Goal: Information Seeking & Learning: Learn about a topic

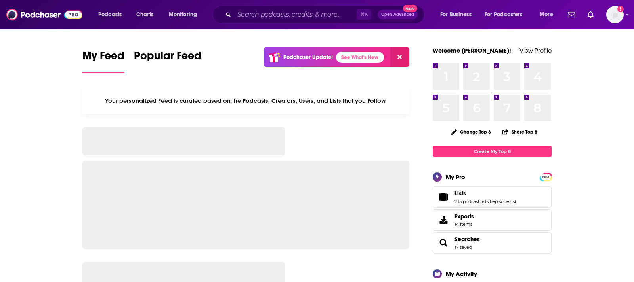
click at [280, 21] on div "⌘ K Open Advanced New" at bounding box center [318, 15] width 212 height 18
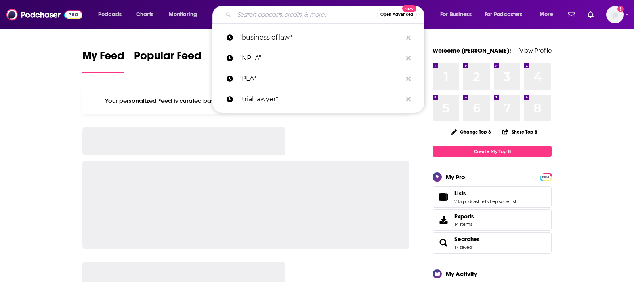
click at [275, 17] on input "Search podcasts, credits, & more..." at bounding box center [305, 14] width 143 height 13
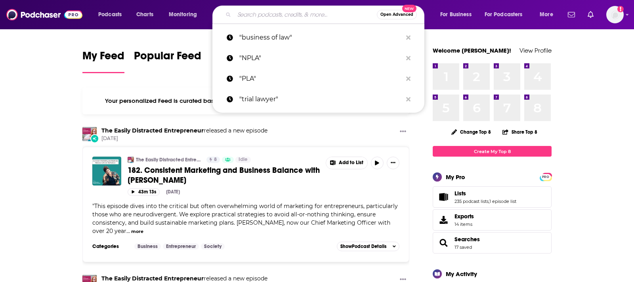
paste input "The Hitchhiker’s Guide to IT"
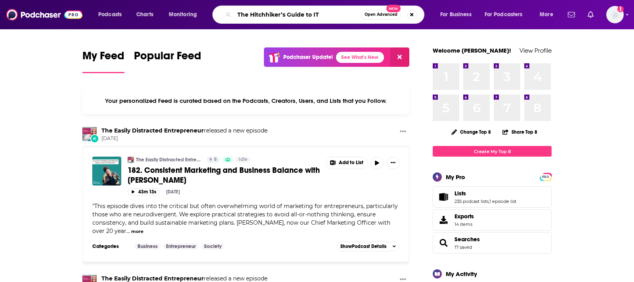
type input "The Hitchhiker’s Guide to IT"
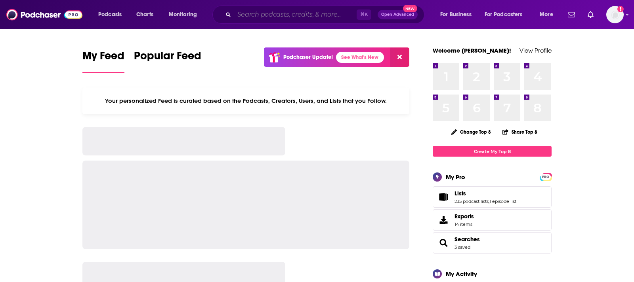
click at [243, 15] on input "Search podcasts, credits, & more..." at bounding box center [295, 14] width 122 height 13
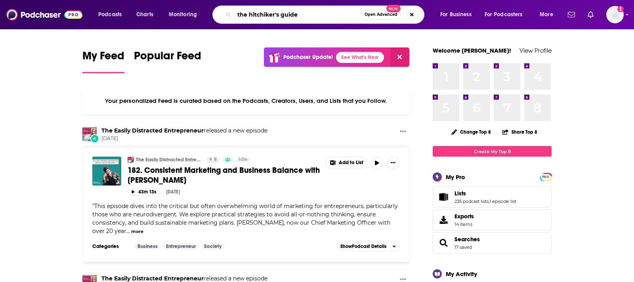
type input "the hitchiker's guide"
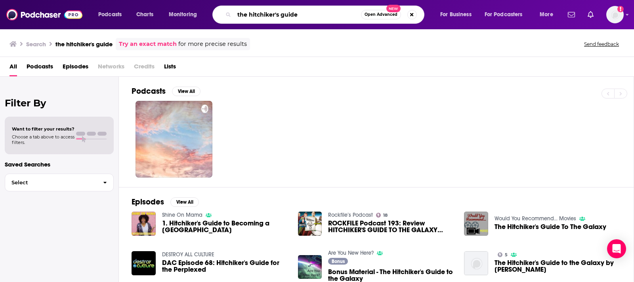
drag, startPoint x: 312, startPoint y: 18, endPoint x: 219, endPoint y: 9, distance: 93.2
click at [219, 9] on div "the hitchiker's guide Open Advanced New" at bounding box center [318, 15] width 212 height 18
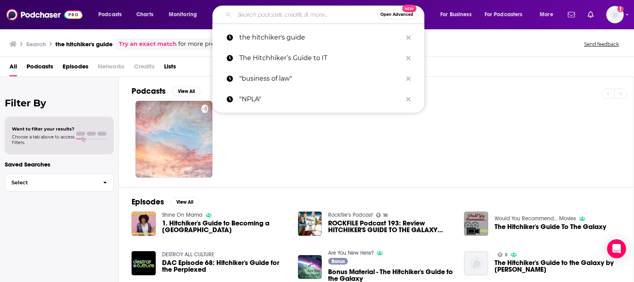
paste input "The Hitchhiker's Guide Podcast"
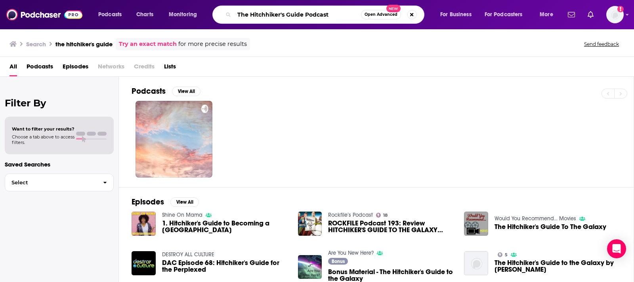
type input "The Hitchhiker's Guide Podcast"
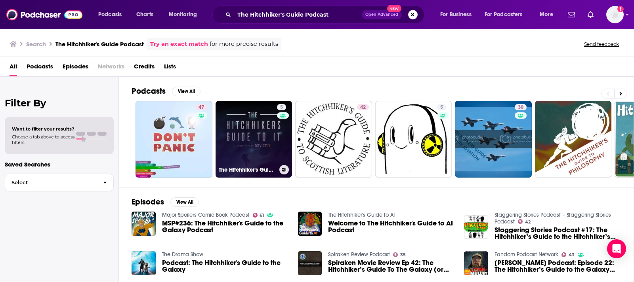
click at [225, 123] on link "5 The Hitchhiker's Guide Podcast" at bounding box center [254, 139] width 77 height 77
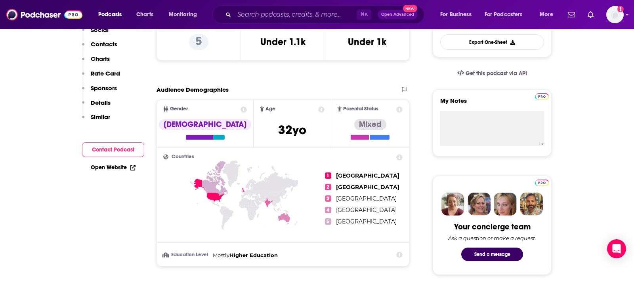
scroll to position [28, 0]
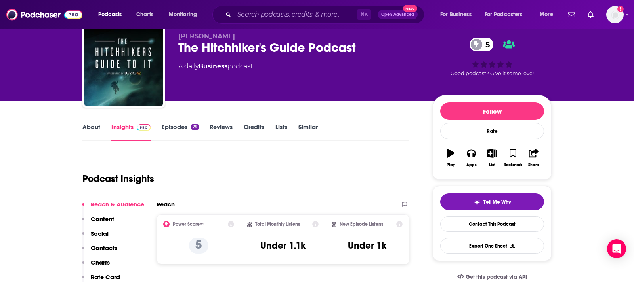
click at [85, 125] on link "About" at bounding box center [91, 132] width 18 height 18
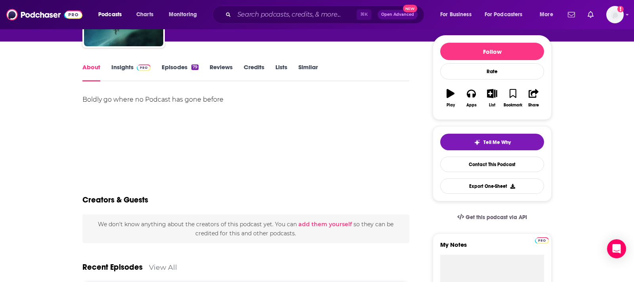
scroll to position [19, 0]
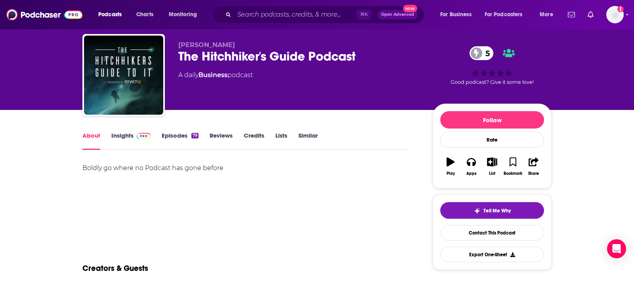
click at [116, 141] on link "Insights" at bounding box center [130, 141] width 39 height 18
